Goal: Find specific page/section: Find specific page/section

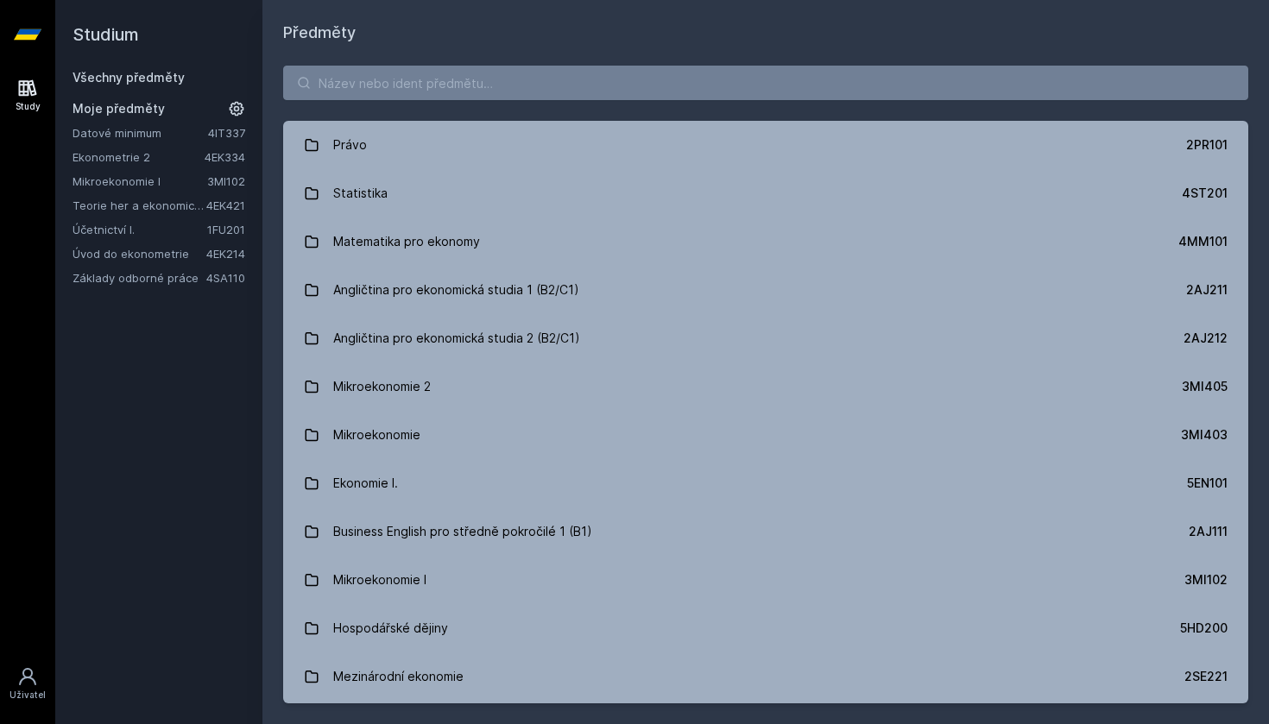
click at [118, 177] on link "Mikroekonomie I" at bounding box center [140, 181] width 135 height 17
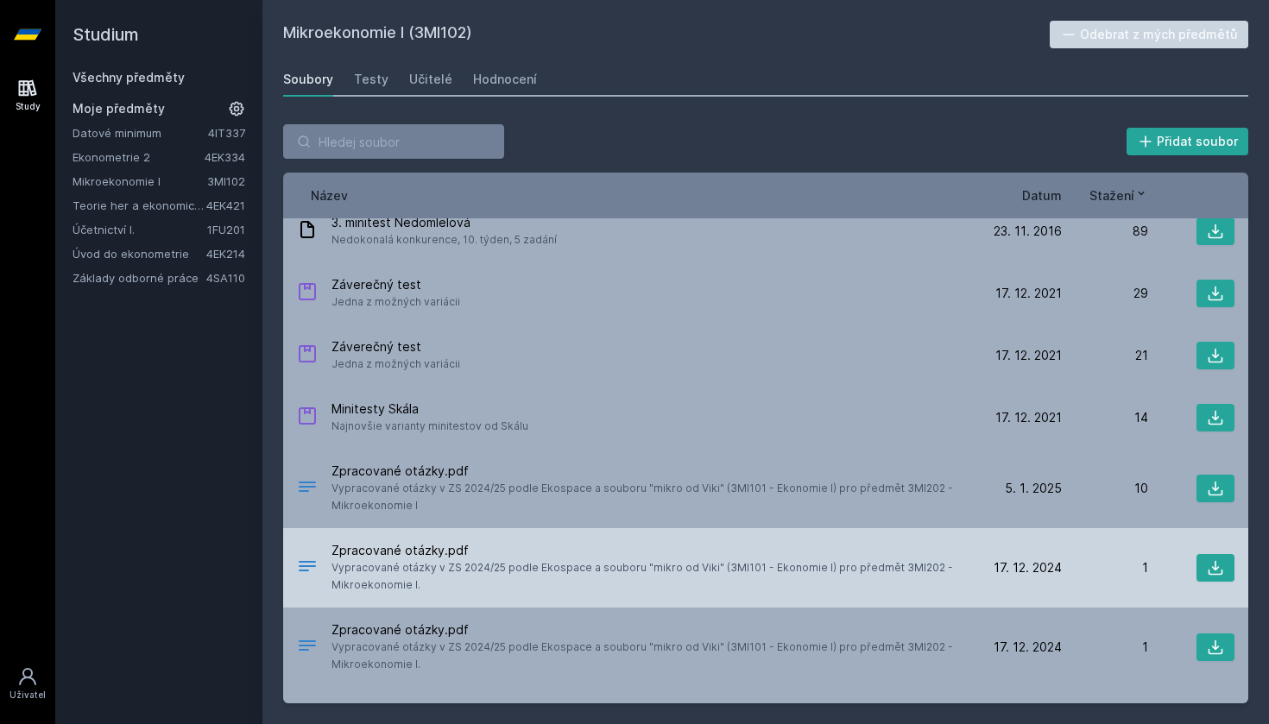
scroll to position [4464, 0]
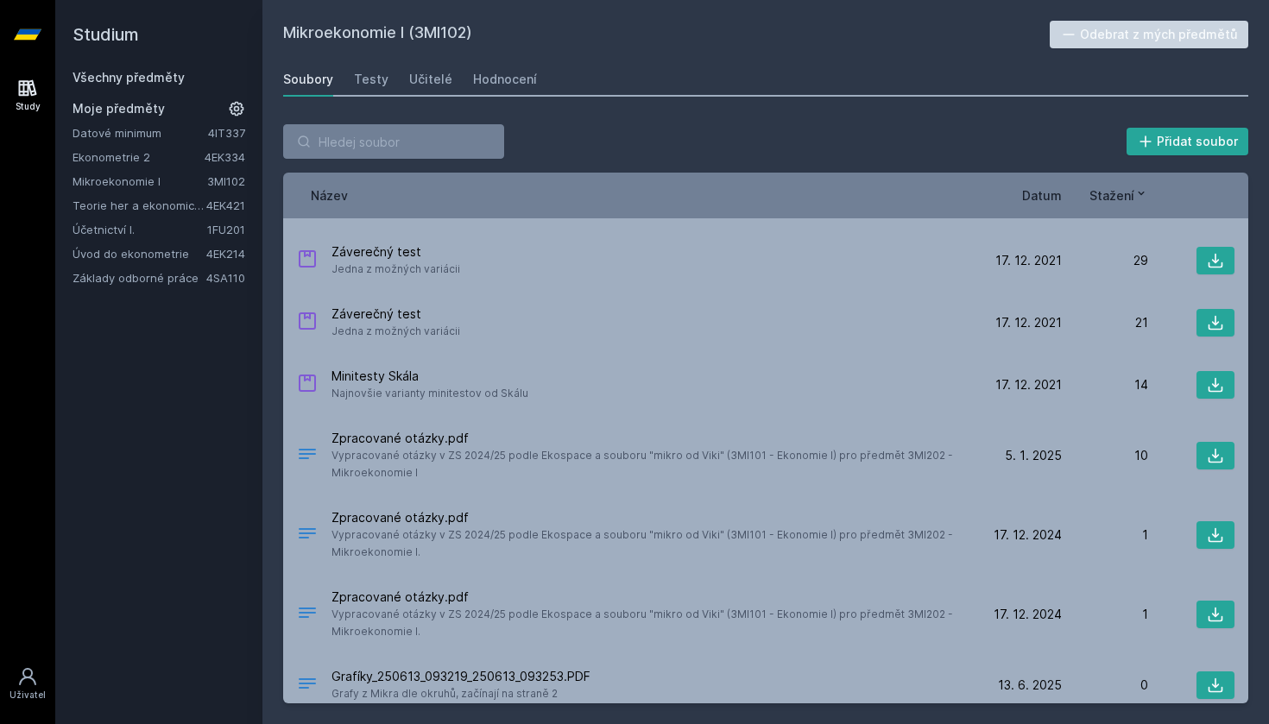
click at [1042, 200] on span "Datum" at bounding box center [1042, 195] width 40 height 18
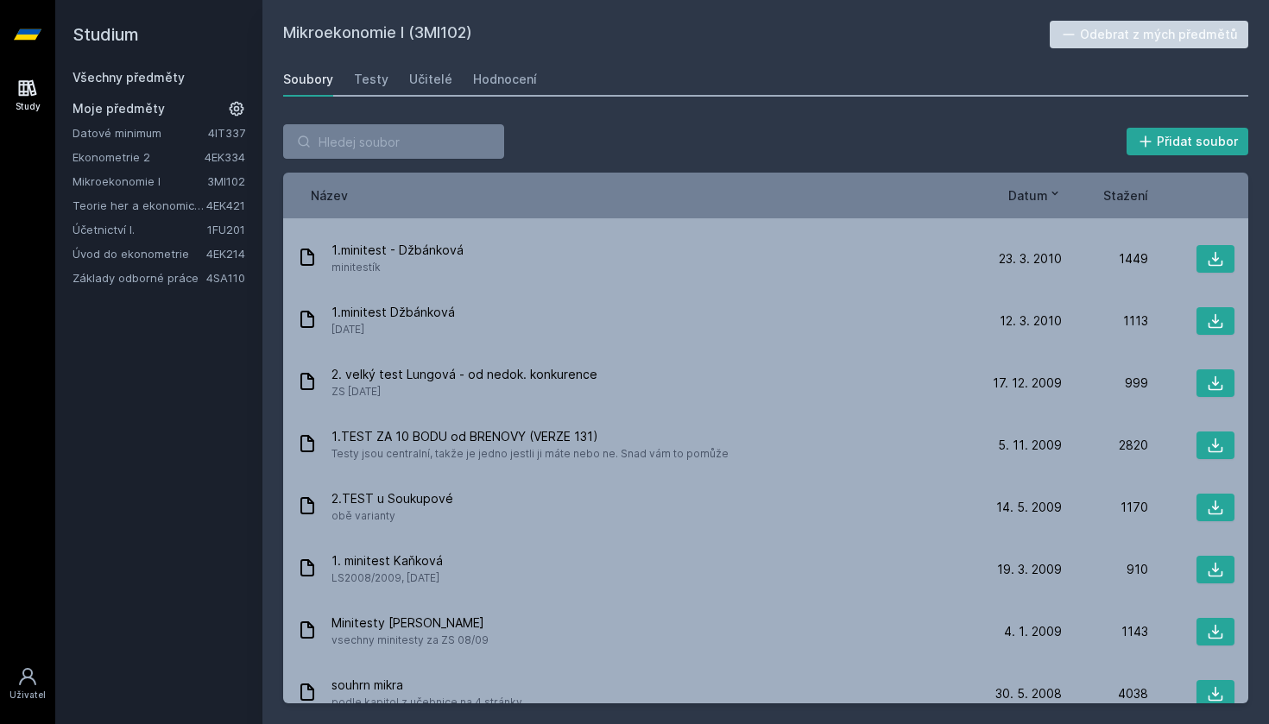
scroll to position [3826, 0]
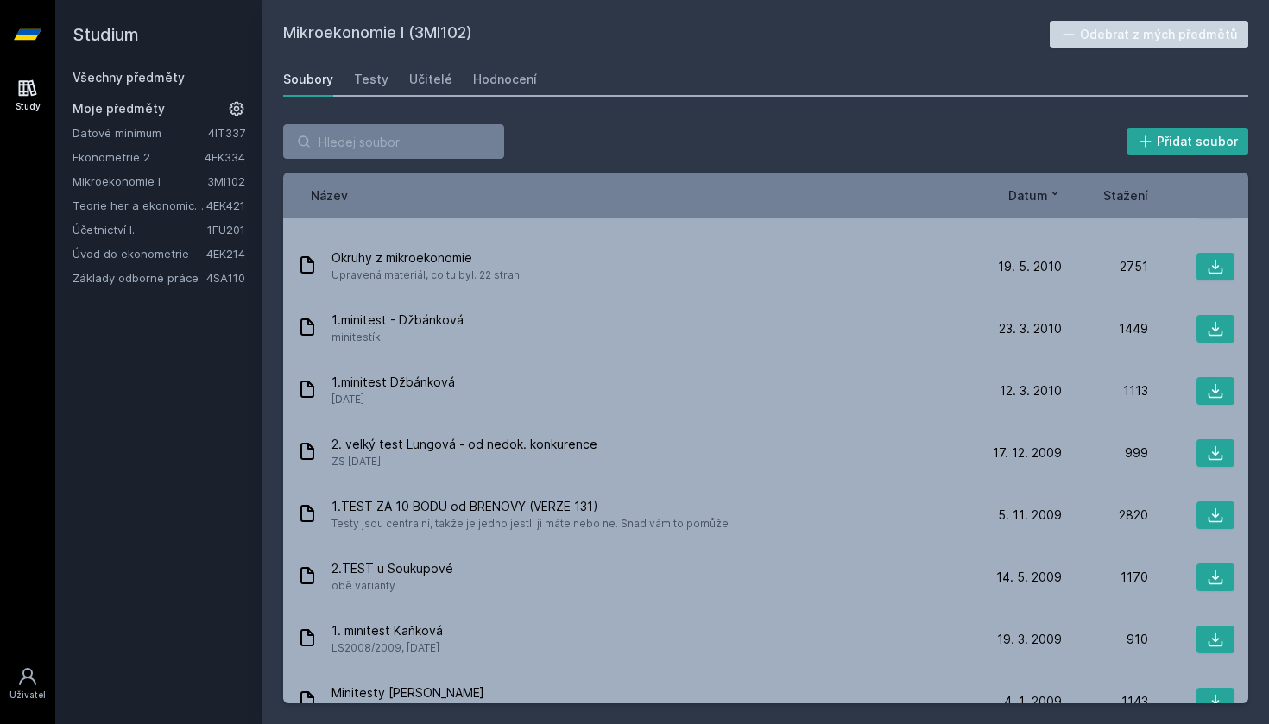
click at [1033, 199] on span "Datum" at bounding box center [1028, 195] width 40 height 18
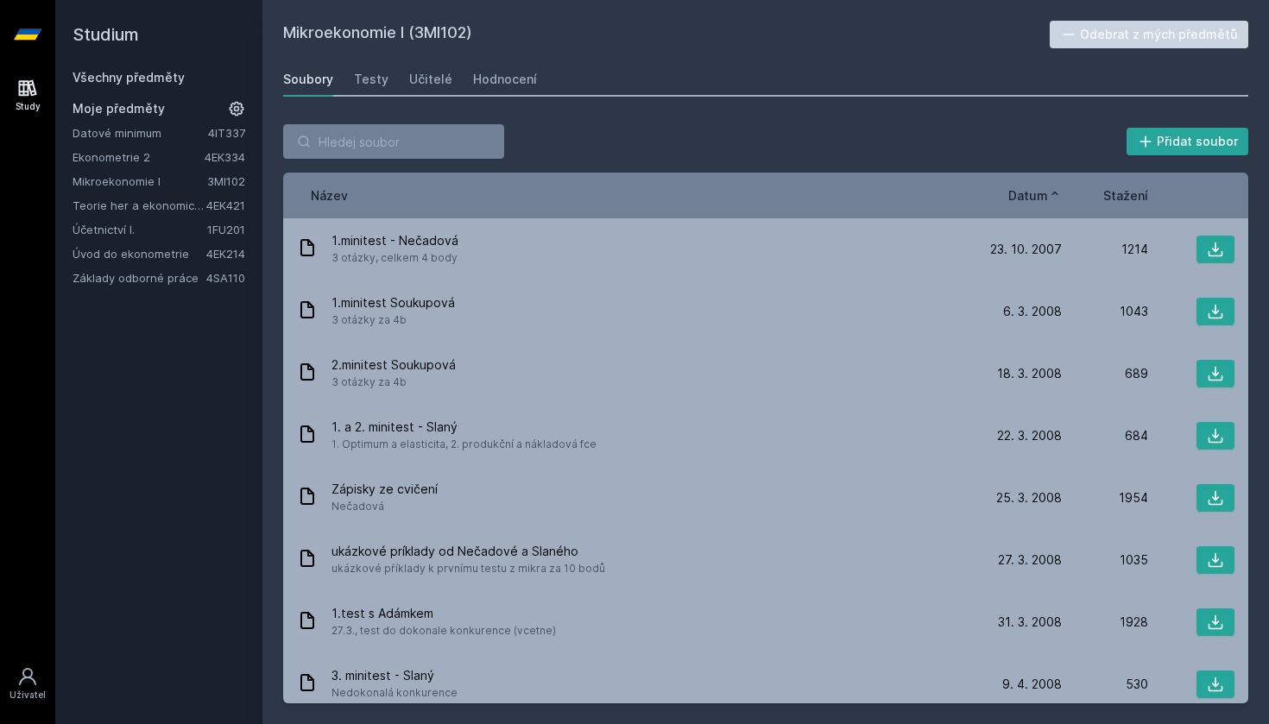
scroll to position [0, 0]
click at [1027, 190] on span "Datum" at bounding box center [1028, 195] width 40 height 18
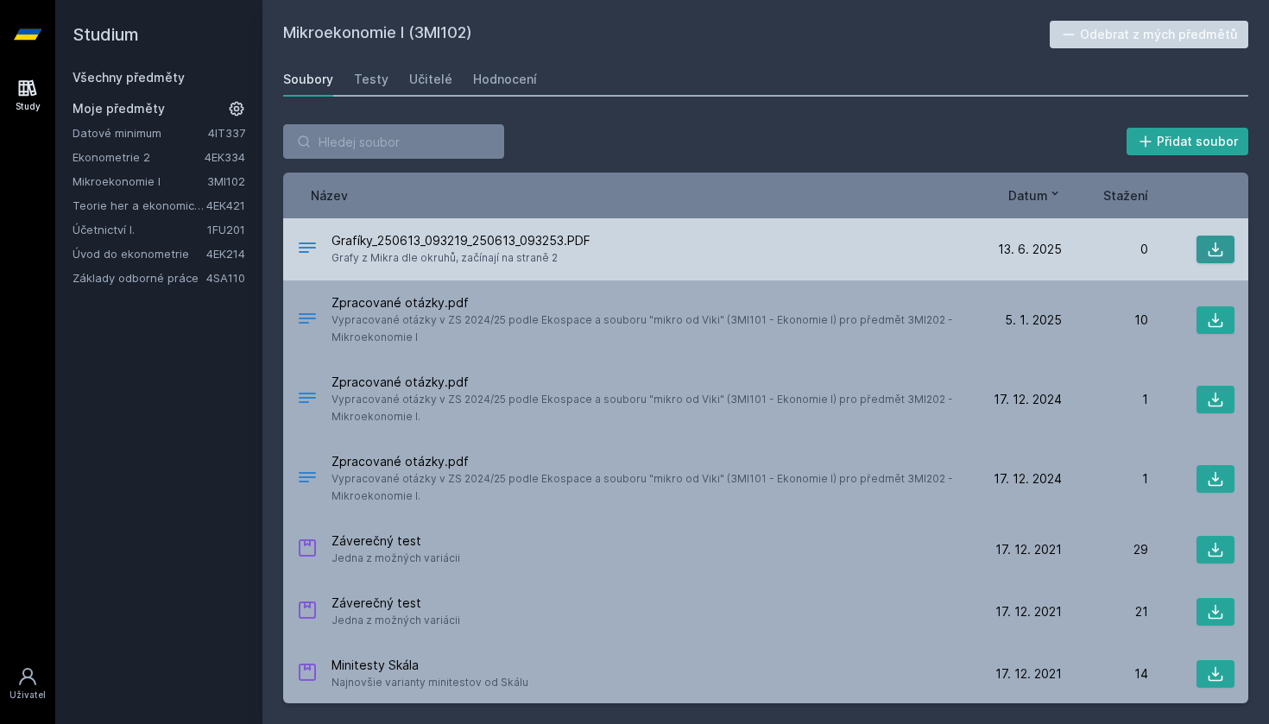
click at [1206, 252] on button at bounding box center [1216, 250] width 38 height 28
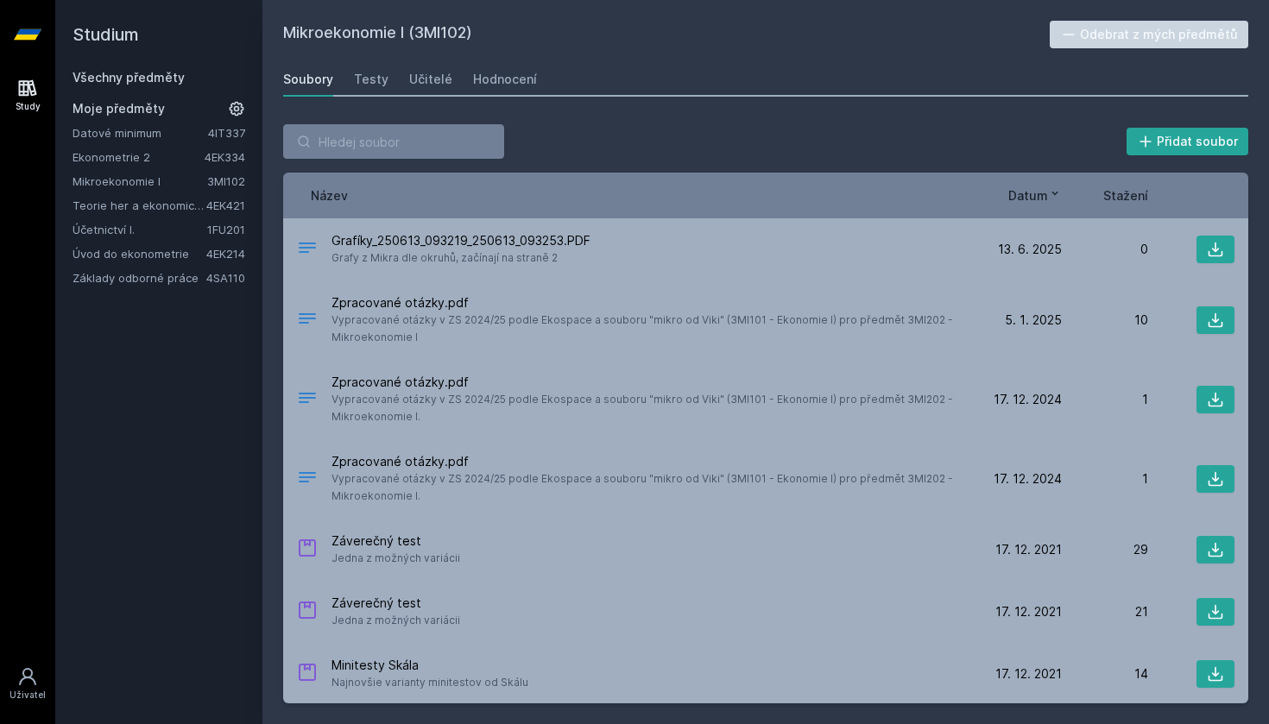
click at [173, 206] on link "Teorie her a ekonomické rozhodování" at bounding box center [140, 205] width 134 height 17
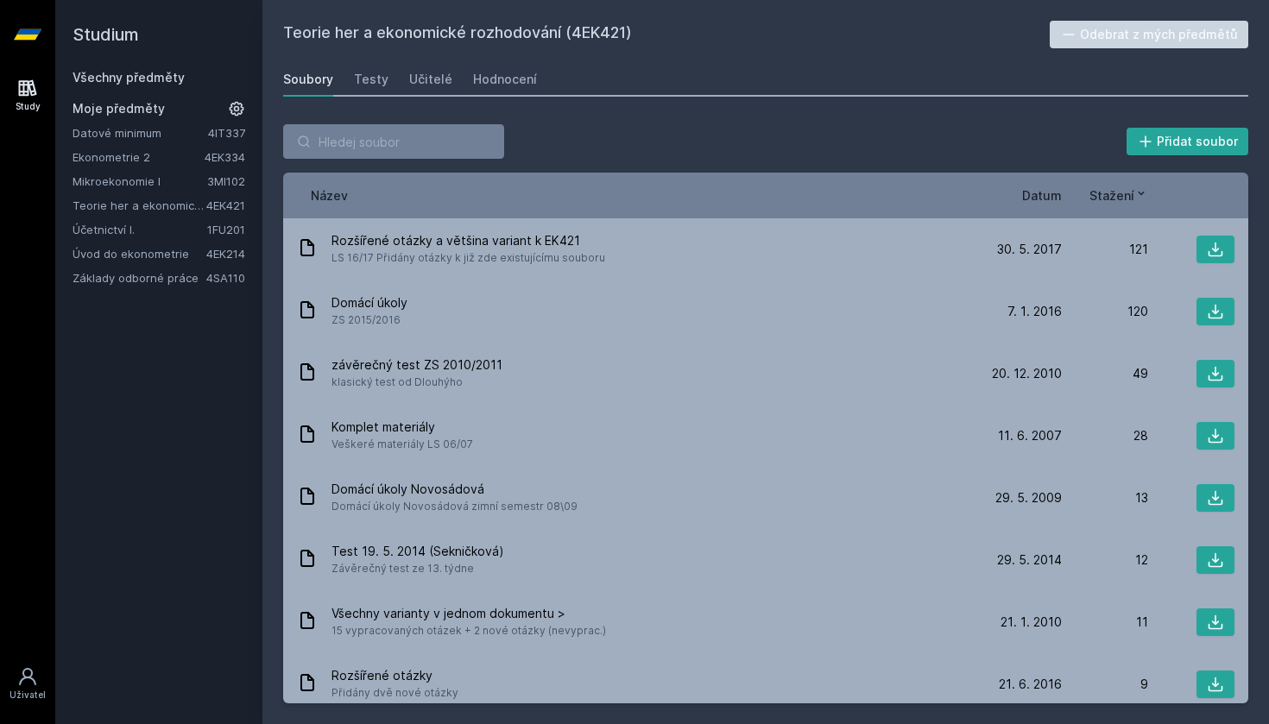
click at [138, 76] on link "Všechny předměty" at bounding box center [129, 77] width 112 height 15
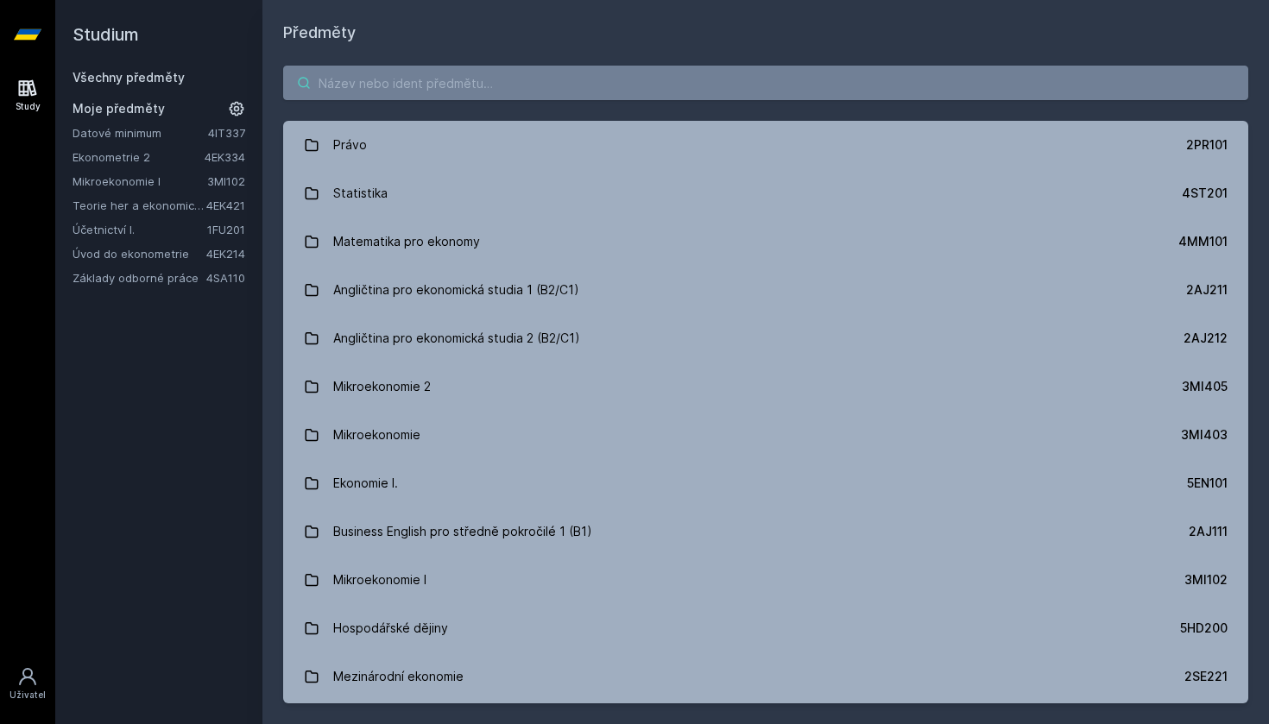
click at [380, 85] on input "search" at bounding box center [765, 83] width 965 height 35
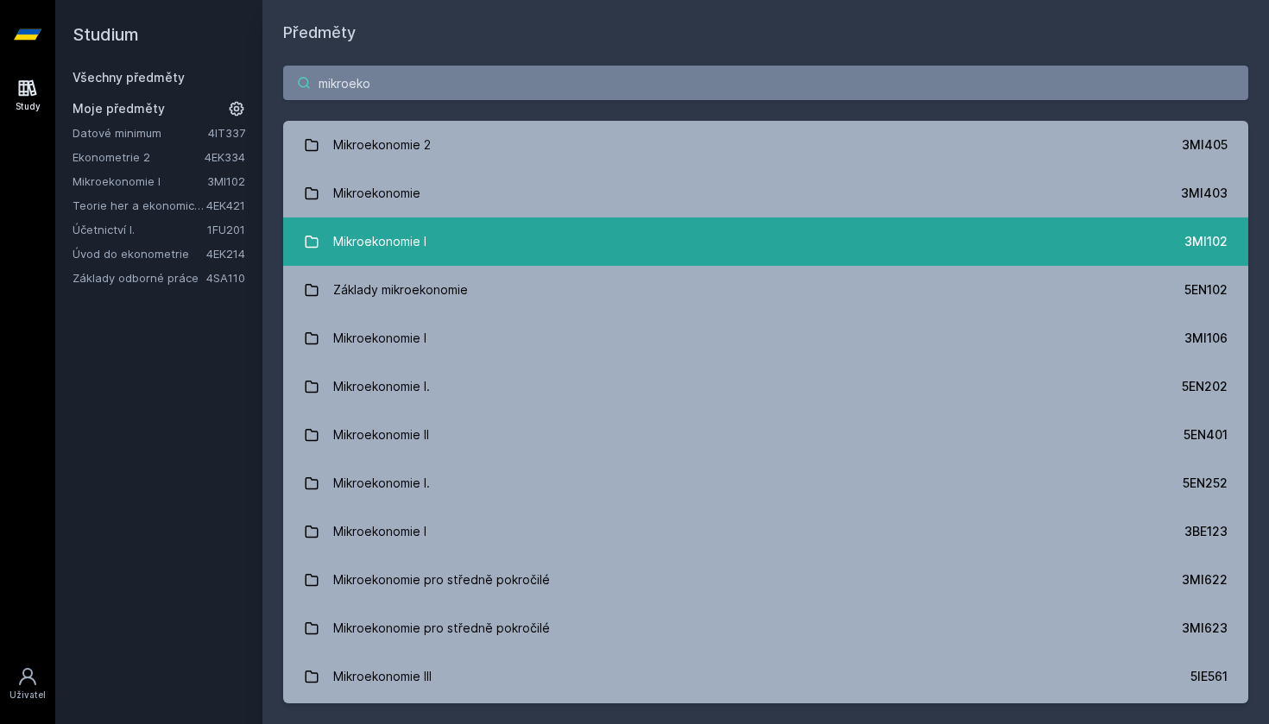
type input "mikroeko"
click at [416, 252] on div "Mikroekonomie I" at bounding box center [379, 241] width 93 height 35
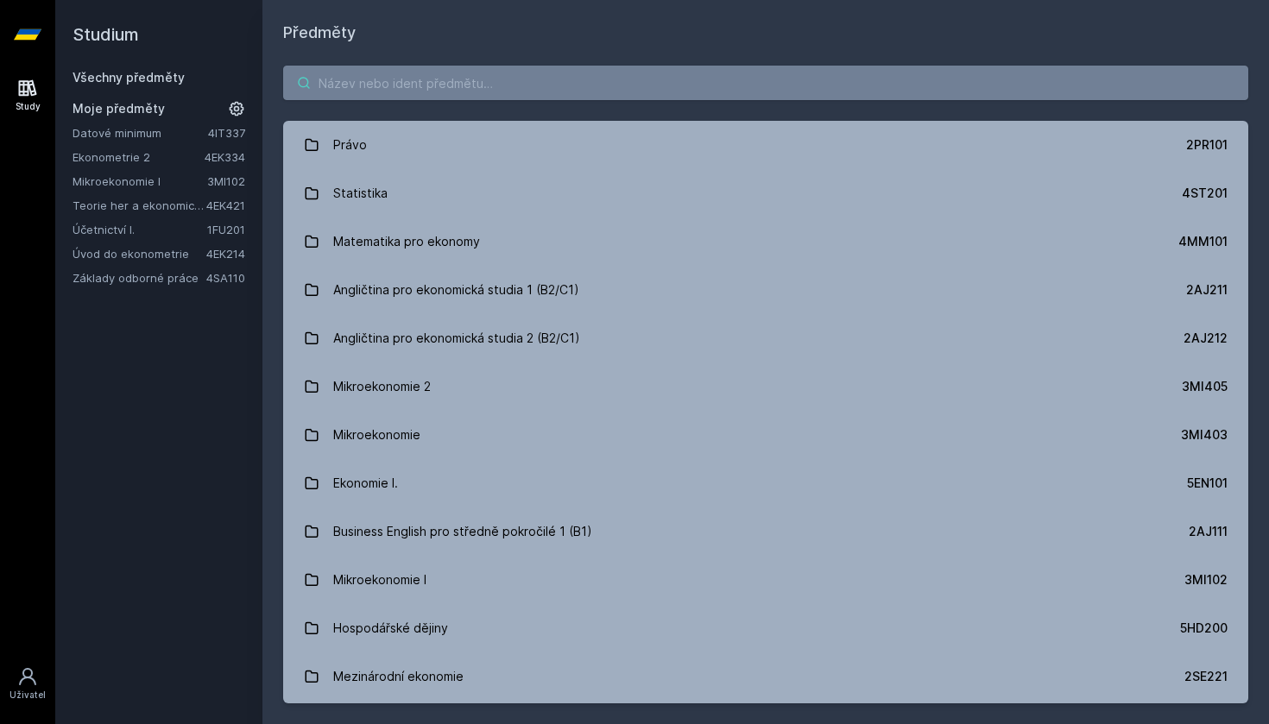
click at [358, 88] on input "search" at bounding box center [765, 83] width 965 height 35
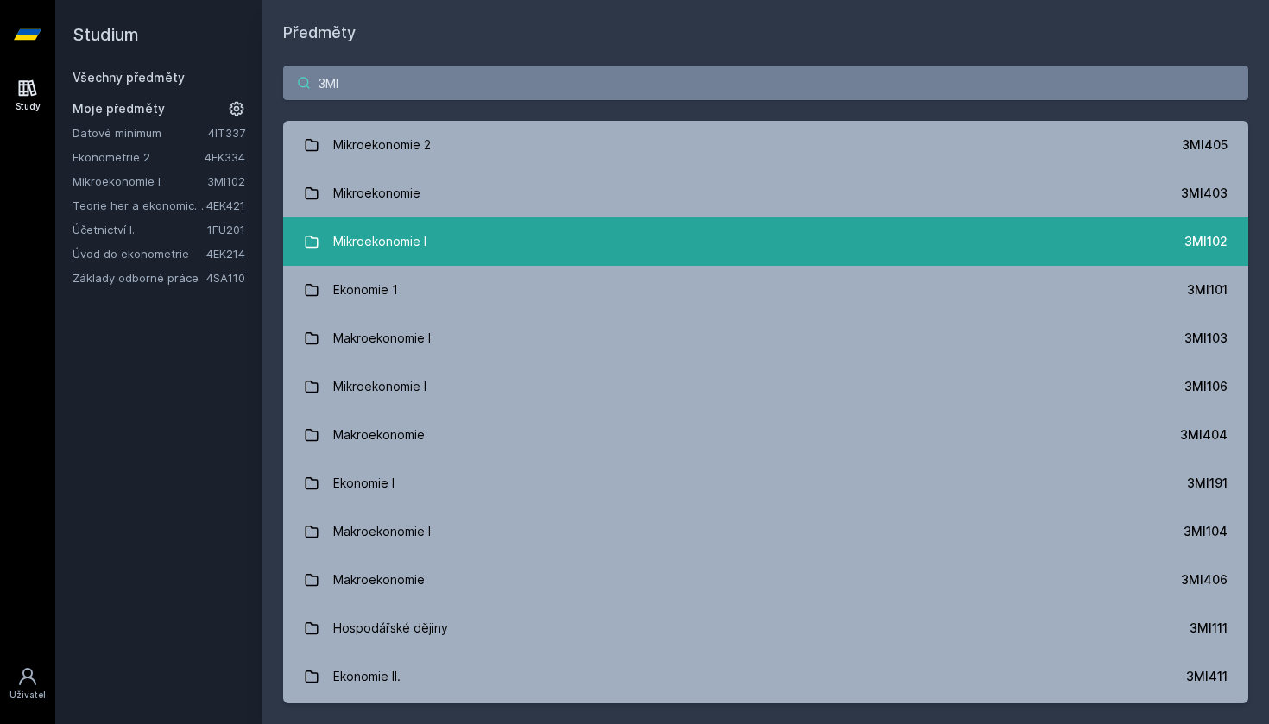
type input "3MI"
click at [387, 244] on div "Mikroekonomie I" at bounding box center [379, 241] width 93 height 35
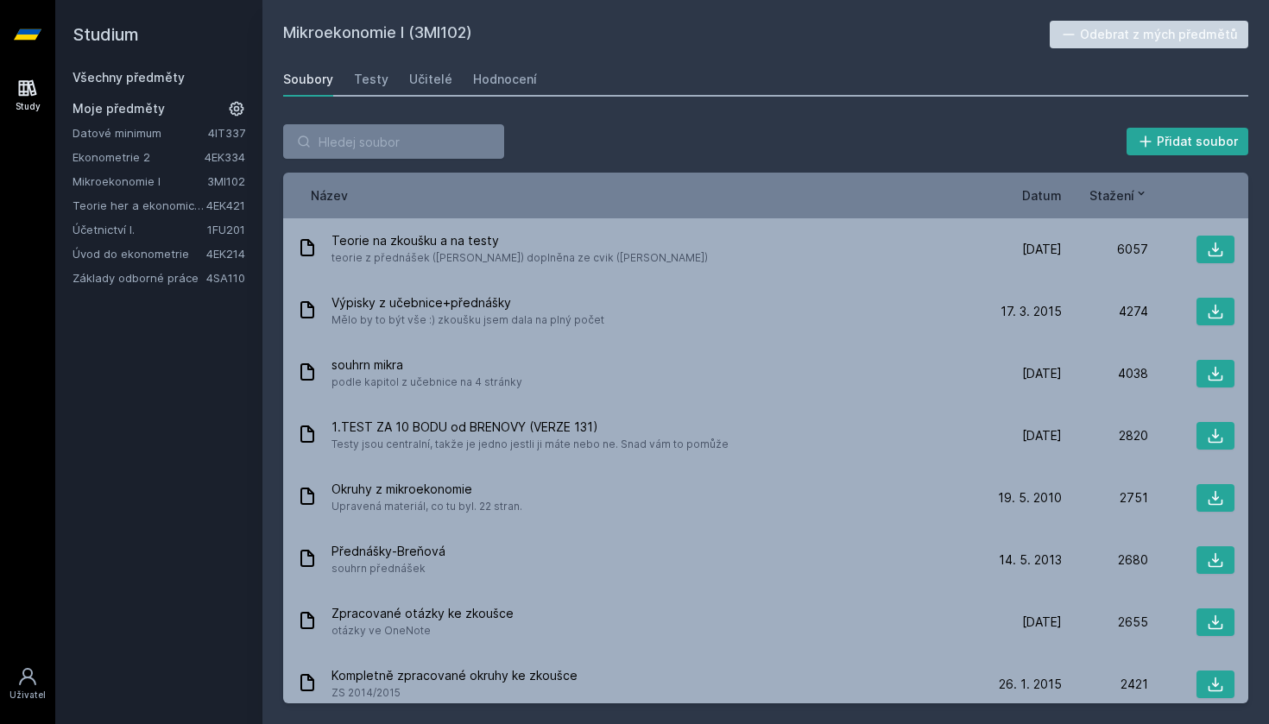
click at [1035, 190] on span "Datum" at bounding box center [1042, 195] width 40 height 18
